Goal: Task Accomplishment & Management: Complete application form

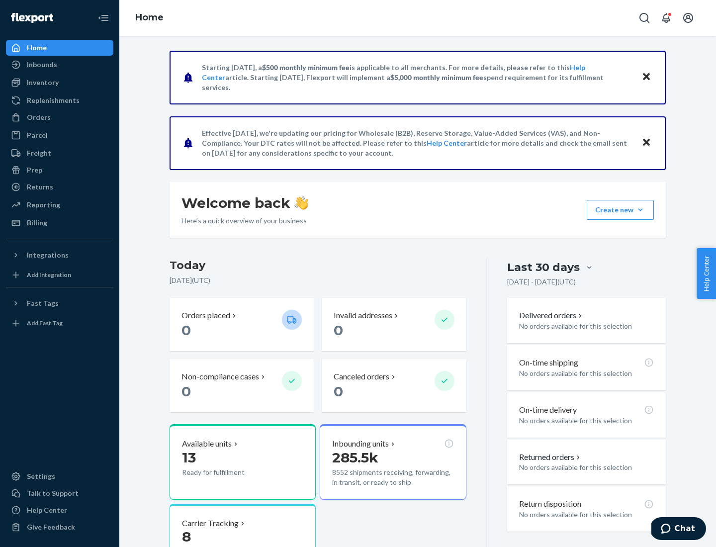
click at [640, 210] on button "Create new Create new inbound Create new order Create new product" at bounding box center [620, 210] width 67 height 20
click at [60, 65] on div "Inbounds" at bounding box center [59, 65] width 105 height 14
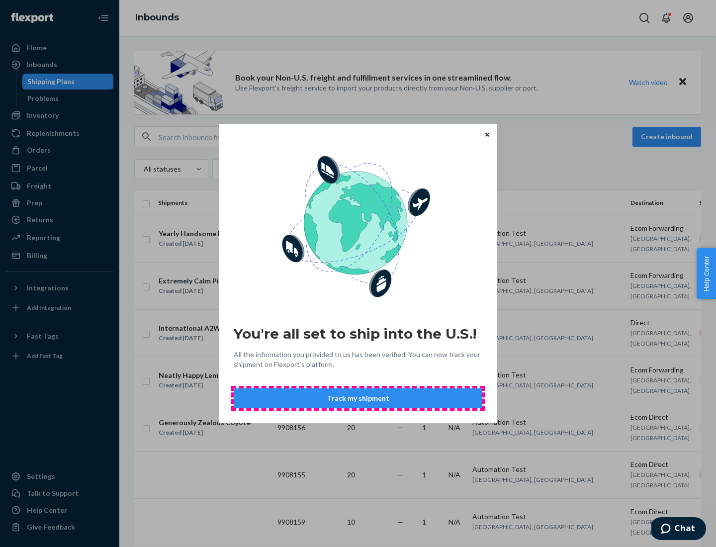
click at [358, 398] on button "Track my shipment" at bounding box center [358, 398] width 249 height 20
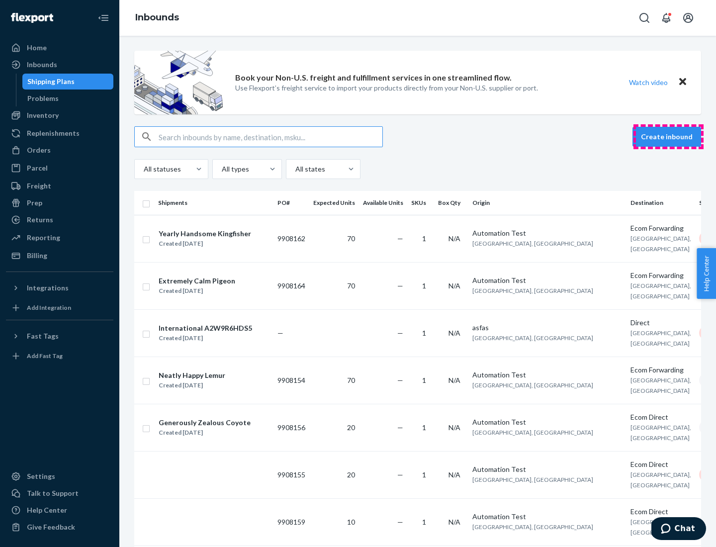
click at [668, 137] on button "Create inbound" at bounding box center [666, 137] width 69 height 20
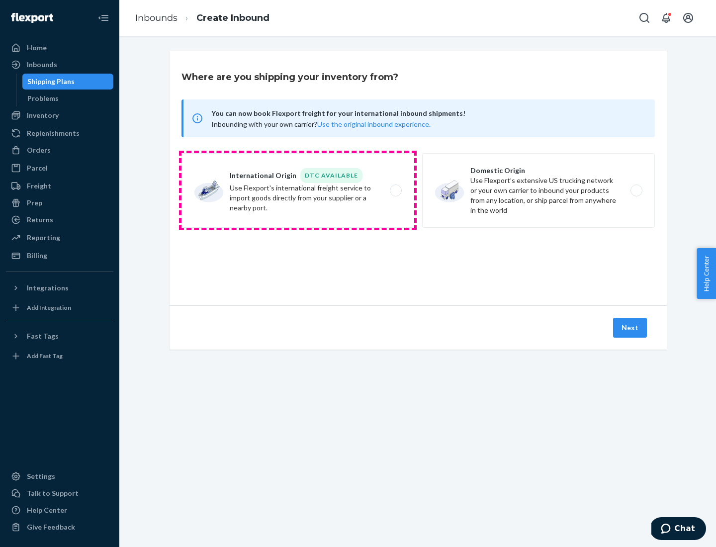
click at [298, 190] on label "International Origin DTC Available Use Flexport's international freight service…" at bounding box center [297, 190] width 233 height 75
click at [395, 190] on input "International Origin DTC Available Use Flexport's international freight service…" at bounding box center [398, 190] width 6 height 6
radio input "true"
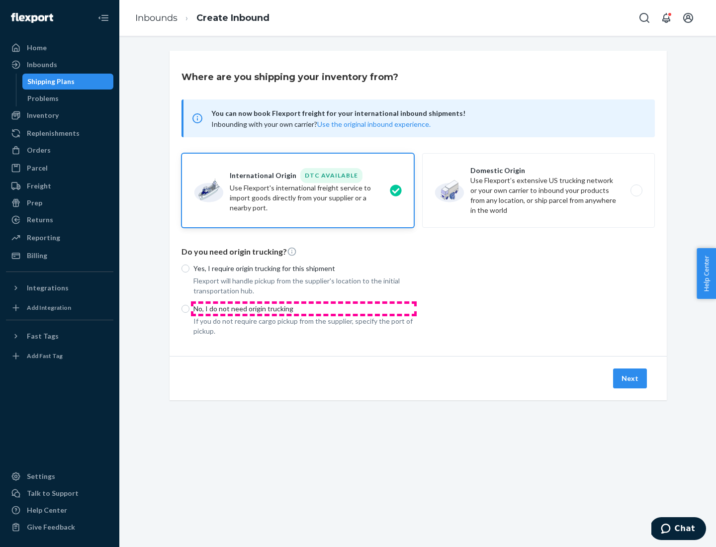
click at [304, 308] on p "No, I do not need origin trucking" at bounding box center [303, 309] width 221 height 10
click at [189, 308] on input "No, I do not need origin trucking" at bounding box center [185, 309] width 8 height 8
radio input "true"
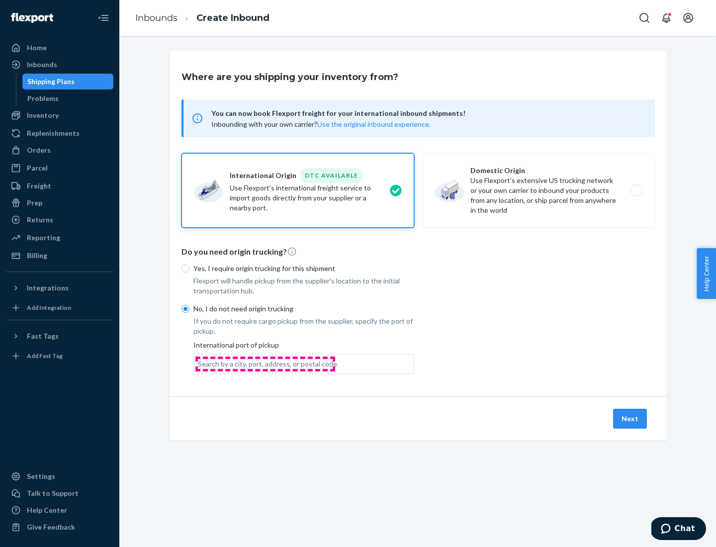
click at [265, 363] on div "Search by a city, port, address, or postal code" at bounding box center [267, 364] width 139 height 10
click at [199, 363] on input "Search by a city, port, address, or postal code" at bounding box center [198, 364] width 1 height 10
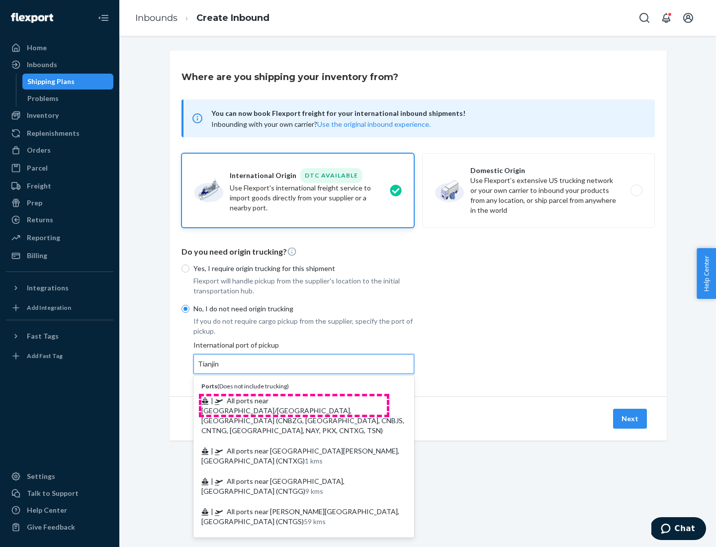
click at [294, 400] on span "| All ports near [GEOGRAPHIC_DATA]/[GEOGRAPHIC_DATA], [GEOGRAPHIC_DATA] (CNBZG,…" at bounding box center [302, 415] width 203 height 38
click at [220, 369] on input "Tianjin" at bounding box center [209, 364] width 22 height 10
type input "All ports near [GEOGRAPHIC_DATA]/[GEOGRAPHIC_DATA], [GEOGRAPHIC_DATA] (CNBZG, […"
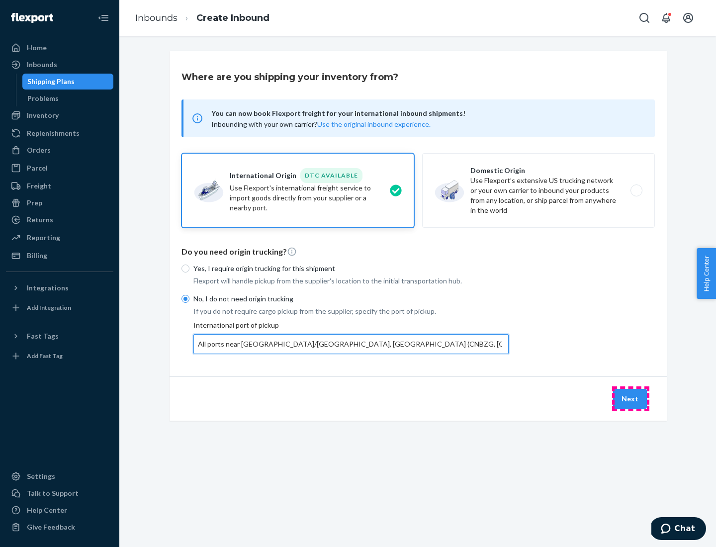
click at [630, 398] on button "Next" at bounding box center [630, 399] width 34 height 20
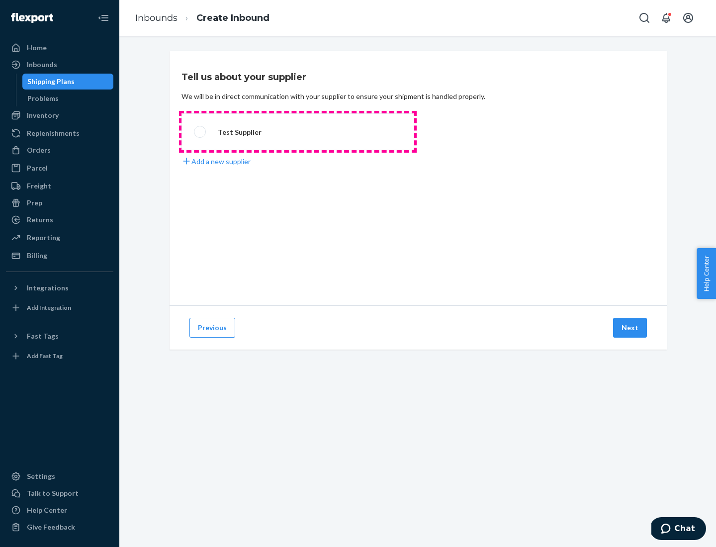
click at [298, 132] on label "Test Supplier" at bounding box center [297, 131] width 233 height 37
click at [200, 132] on input "Test Supplier" at bounding box center [197, 132] width 6 height 6
radio input "true"
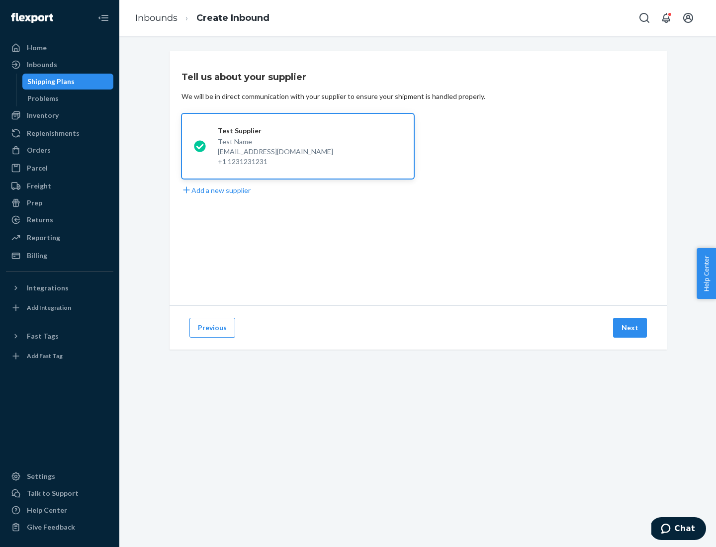
click at [630, 328] on button "Next" at bounding box center [630, 328] width 34 height 20
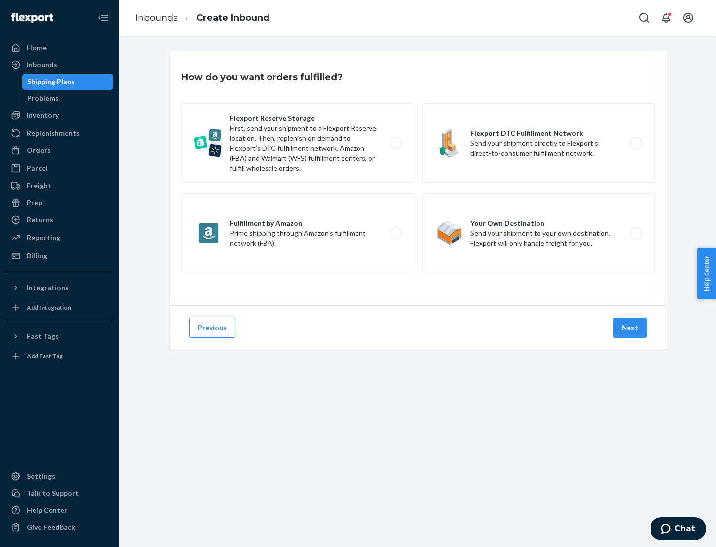
click at [298, 143] on label "Flexport Reserve Storage First, send your shipment to a Flexport Reserve locati…" at bounding box center [297, 143] width 233 height 80
click at [395, 143] on input "Flexport Reserve Storage First, send your shipment to a Flexport Reserve locati…" at bounding box center [398, 143] width 6 height 6
radio input "true"
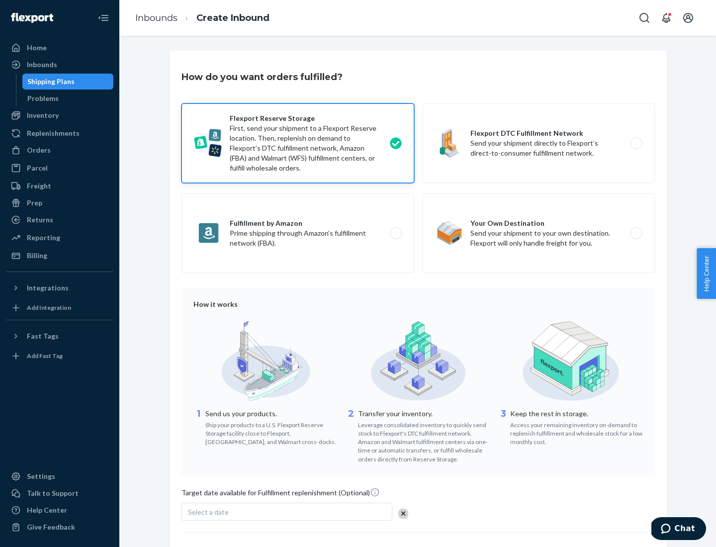
scroll to position [82, 0]
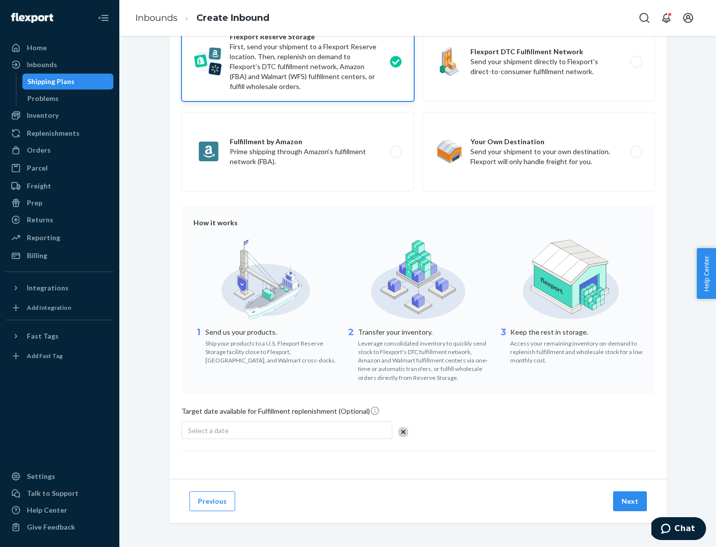
click at [630, 501] on button "Next" at bounding box center [630, 501] width 34 height 20
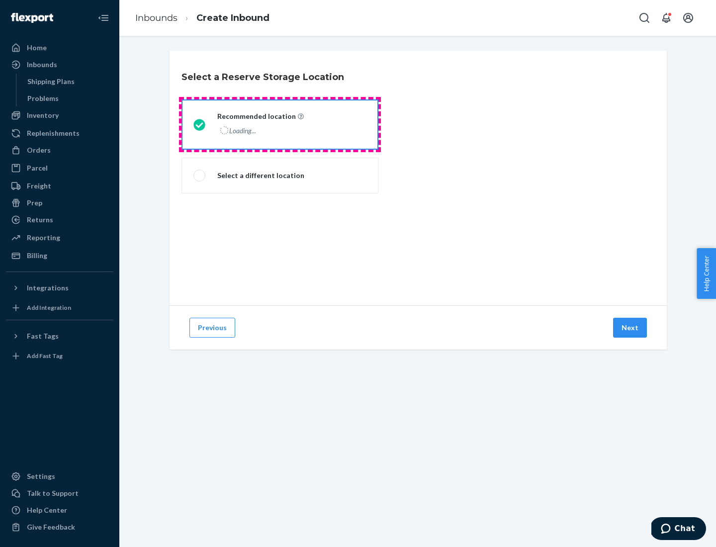
click at [280, 124] on div "Loading..." at bounding box center [259, 130] width 85 height 14
click at [200, 124] on input "Recommended location Loading..." at bounding box center [196, 124] width 6 height 6
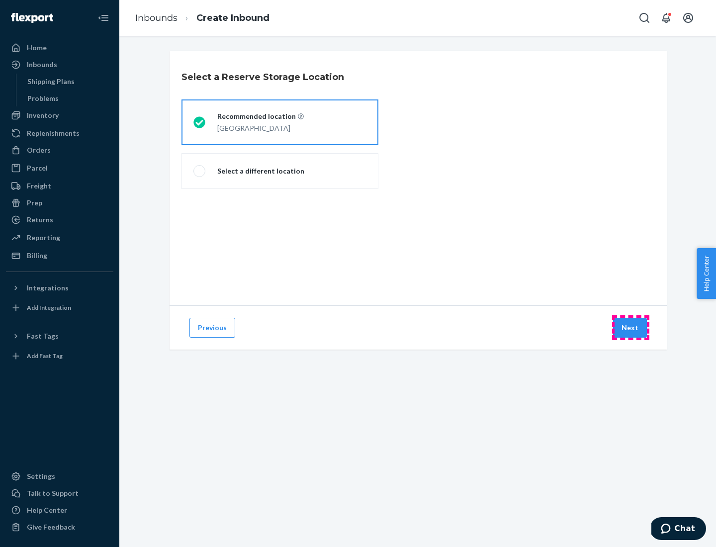
click at [630, 328] on button "Next" at bounding box center [630, 328] width 34 height 20
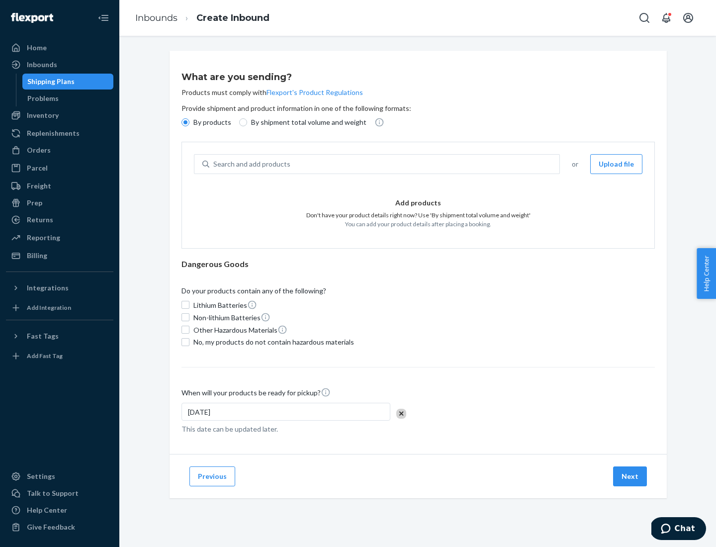
click at [385, 164] on div "Search and add products" at bounding box center [384, 164] width 350 height 18
click at [214, 164] on input "Search and add products" at bounding box center [213, 164] width 1 height 10
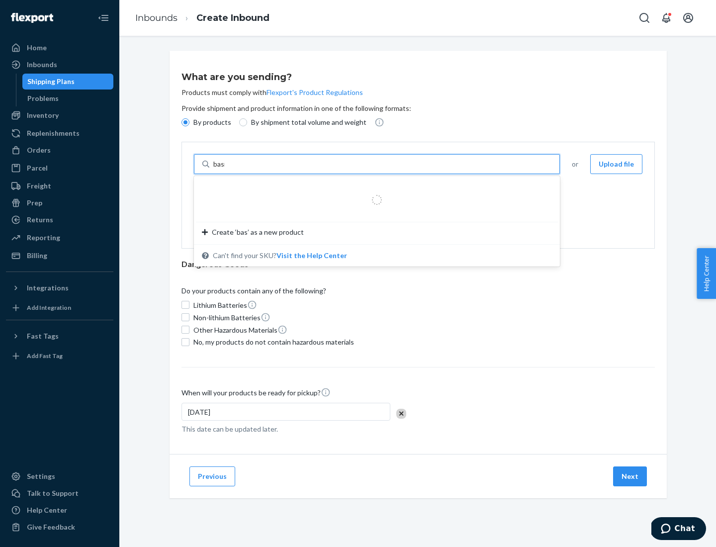
type input "basic"
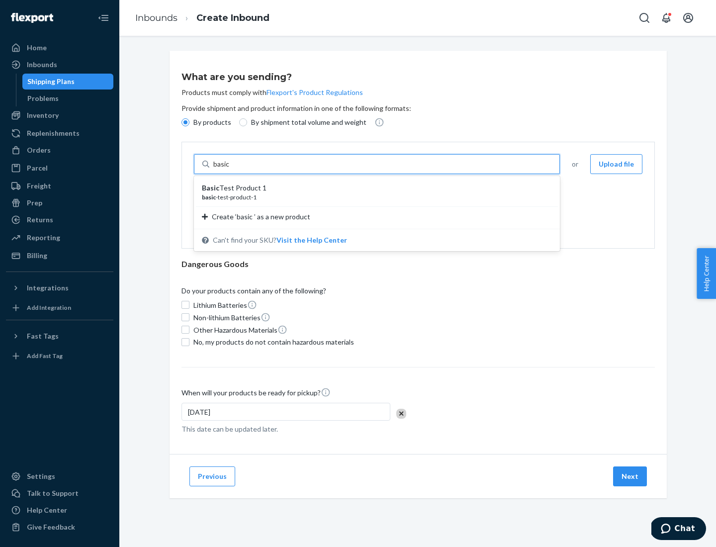
click at [373, 188] on div "Basic Test Product 1" at bounding box center [373, 188] width 342 height 10
click at [231, 169] on input "basic" at bounding box center [222, 164] width 18 height 10
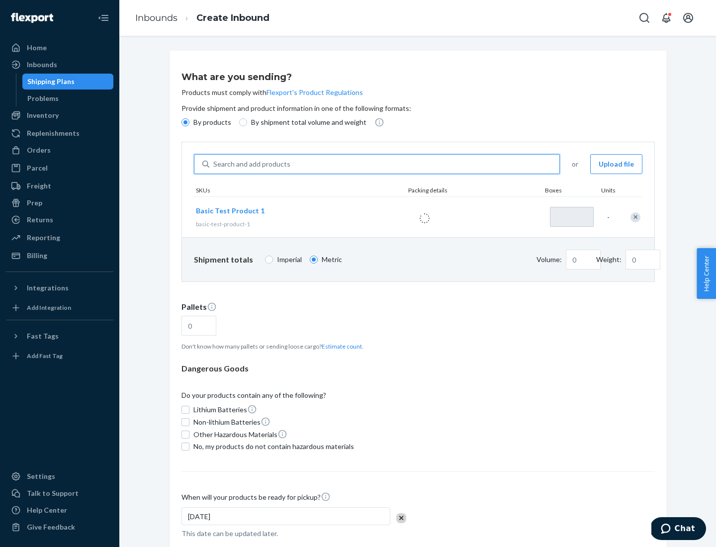
type input "1"
type input "1.09"
type input "3.27"
type input "3"
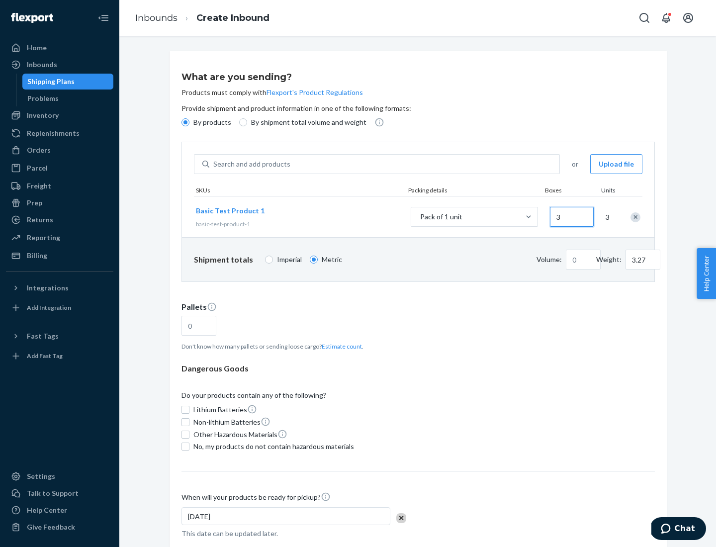
type input "0.01"
type input "32.66"
type input "30"
type input "0.07"
type input "326.59"
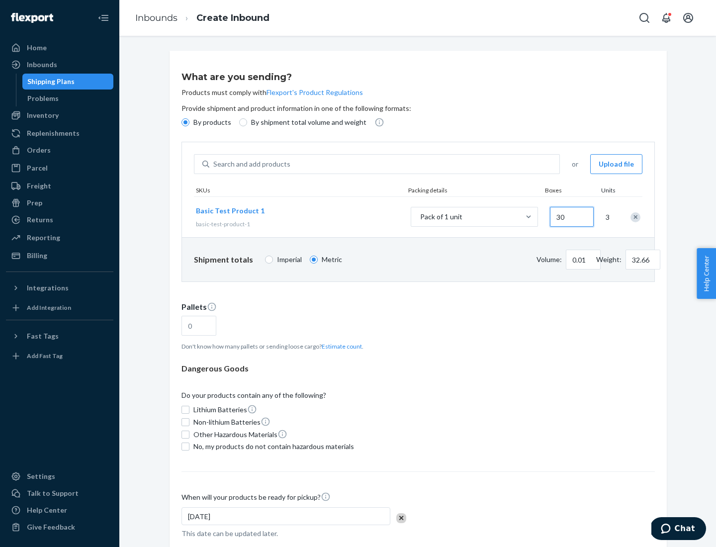
type input "300"
type input "0.68"
type input "3265.86"
type input "3000"
type input "1.09"
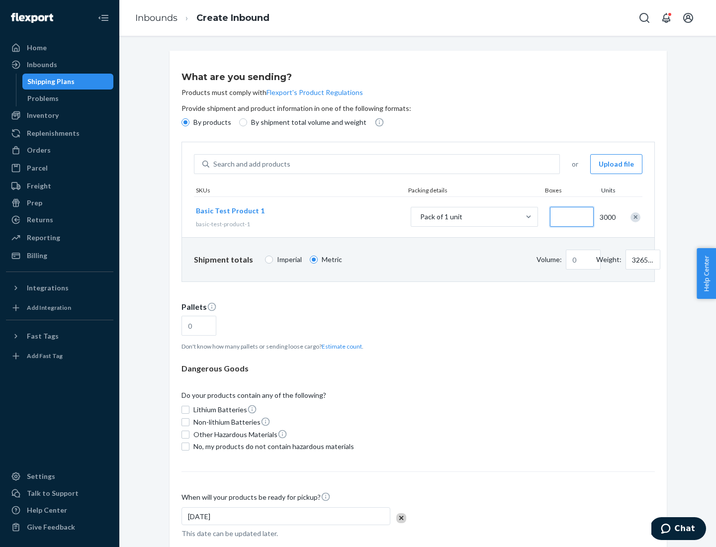
type input "1"
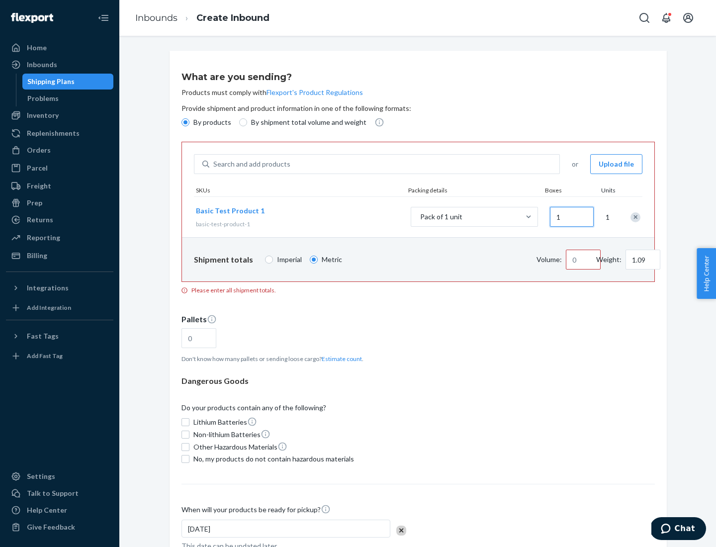
type input "10.89"
type input "10"
type input "0.02"
type input "108.86"
type input "100"
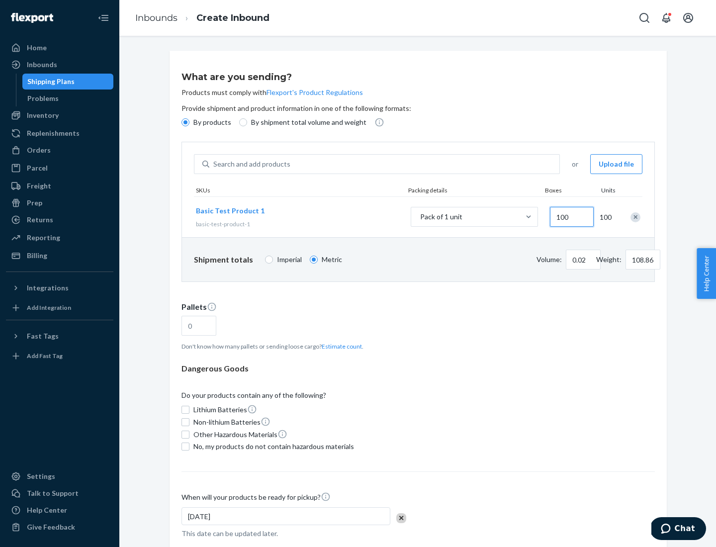
type input "0.23"
type input "1088.62"
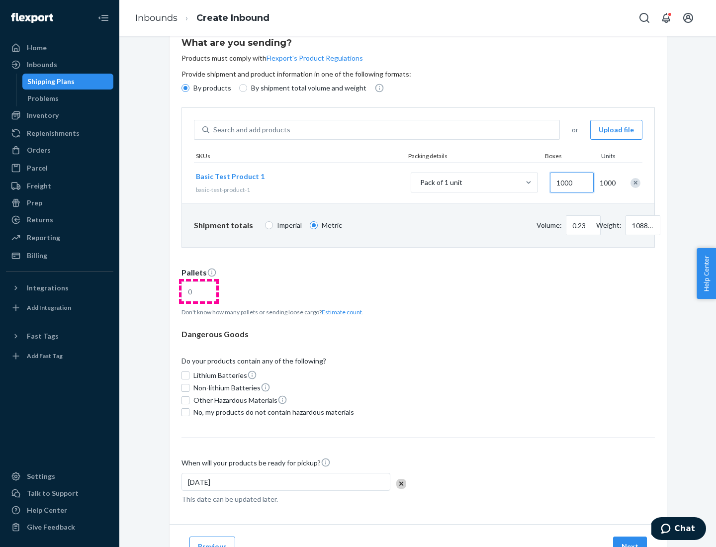
type input "1000"
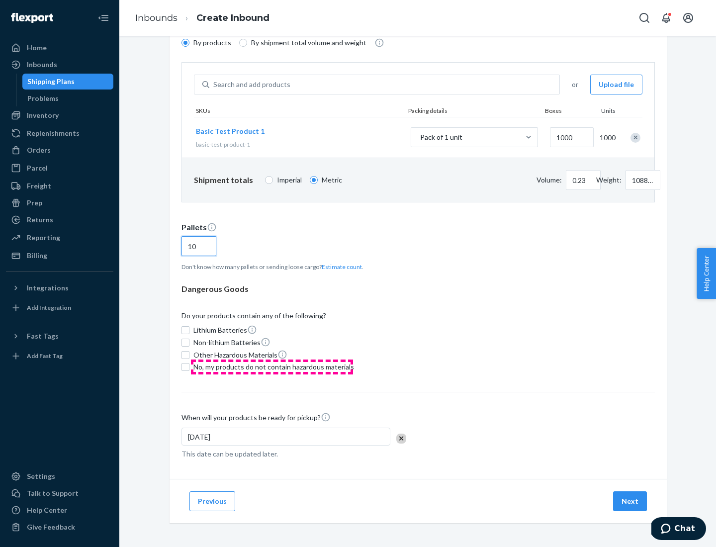
type input "10"
click at [272, 367] on span "No, my products do not contain hazardous materials" at bounding box center [273, 367] width 161 height 10
click at [189, 367] on input "No, my products do not contain hazardous materials" at bounding box center [185, 367] width 8 height 8
checkbox input "true"
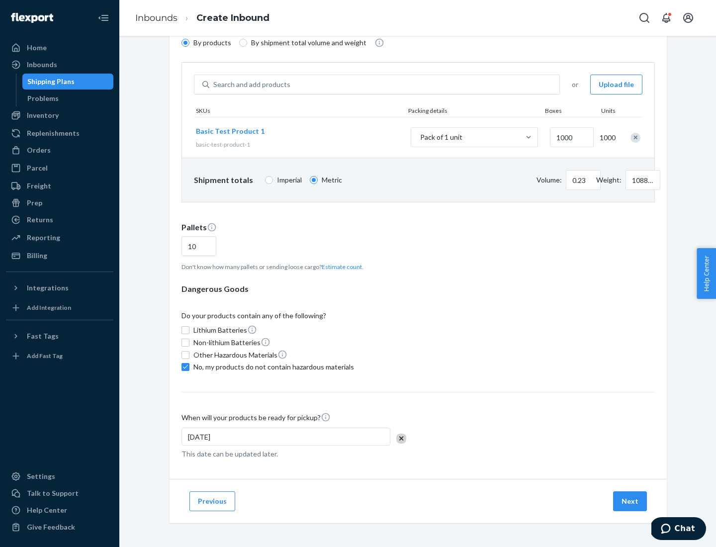
click at [630, 501] on button "Next" at bounding box center [630, 501] width 34 height 20
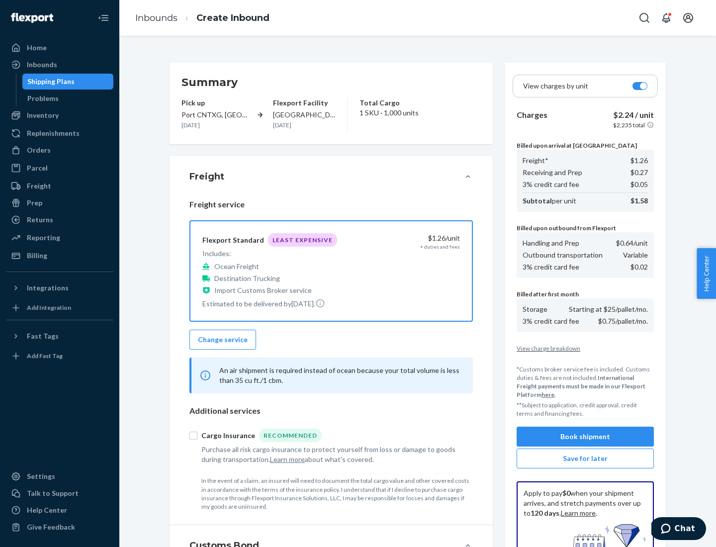
scroll to position [145, 0]
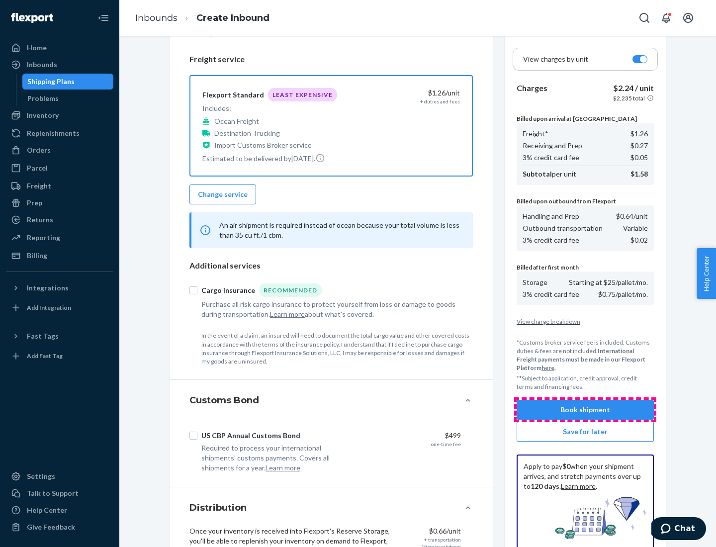
click at [585, 410] on button "Book shipment" at bounding box center [585, 410] width 137 height 20
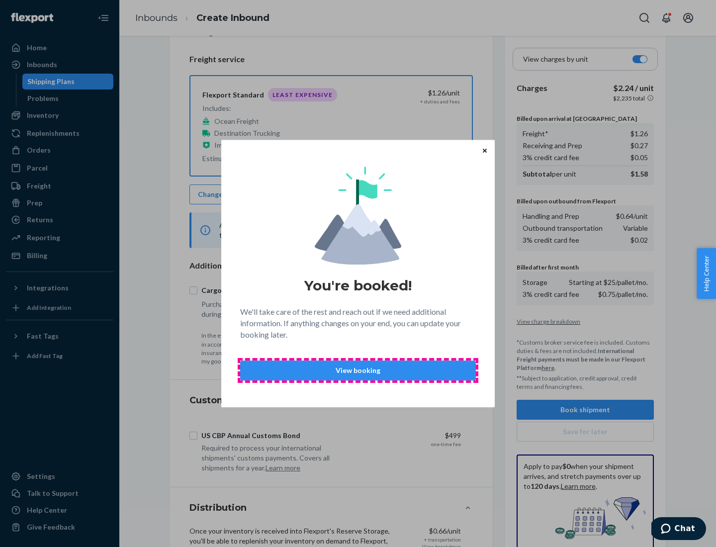
click at [358, 370] on p "View booking" at bounding box center [358, 370] width 219 height 10
